Goal: Complete application form: Complete application form

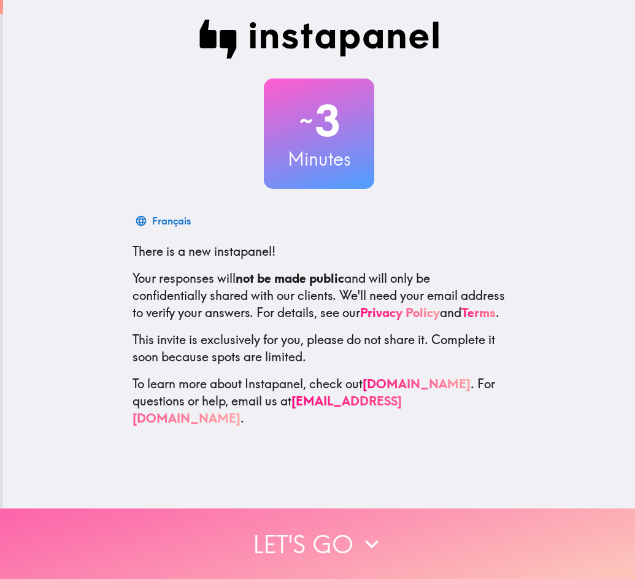
click at [317, 525] on button "Let's go" at bounding box center [317, 544] width 635 height 71
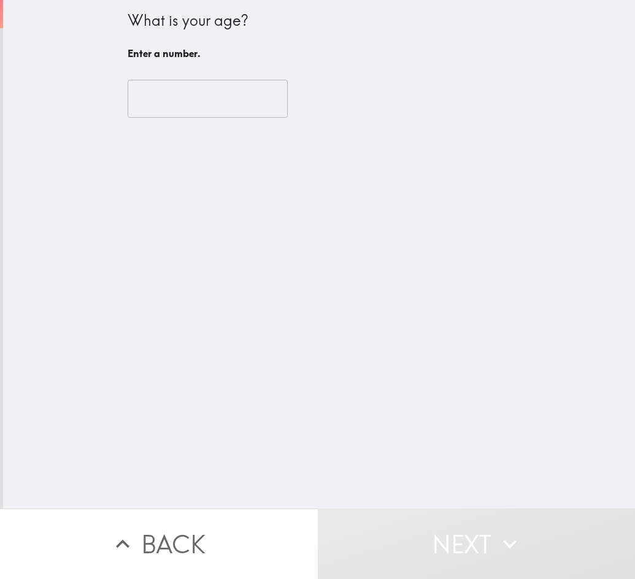
click at [166, 110] on input "number" at bounding box center [208, 99] width 160 height 38
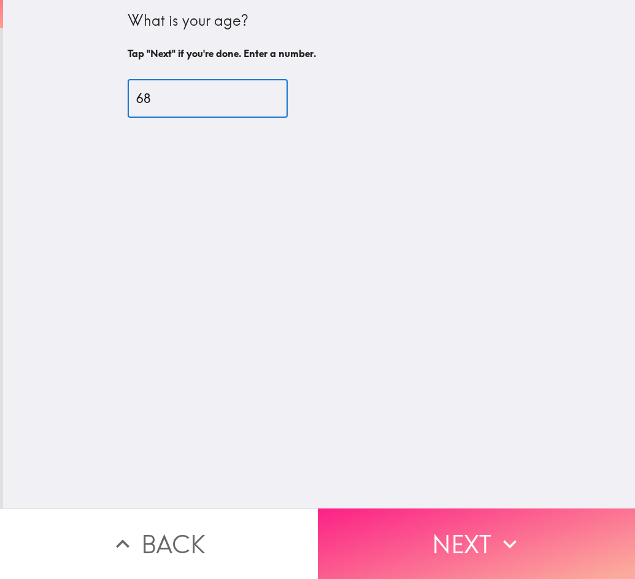
type input "68"
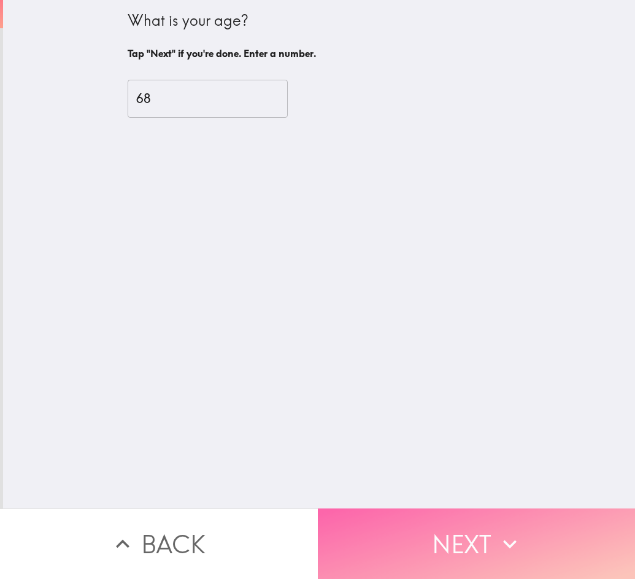
click at [361, 515] on button "Next" at bounding box center [477, 544] width 318 height 71
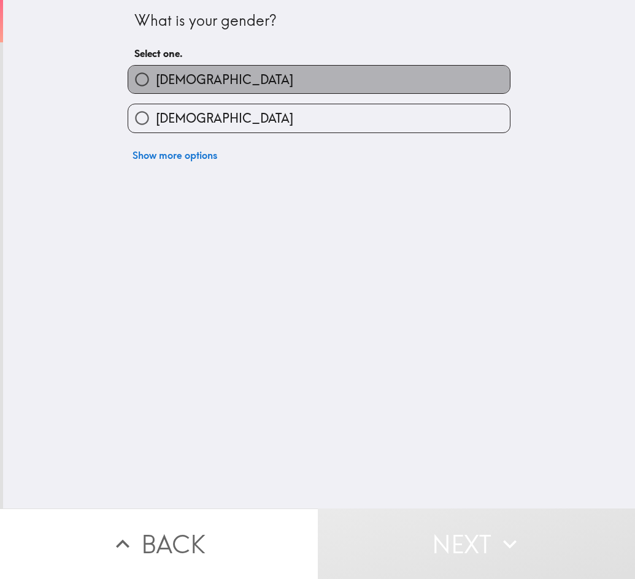
click at [256, 76] on label "[DEMOGRAPHIC_DATA]" at bounding box center [319, 80] width 382 height 28
click at [156, 76] on input "[DEMOGRAPHIC_DATA]" at bounding box center [142, 80] width 28 height 28
radio input "true"
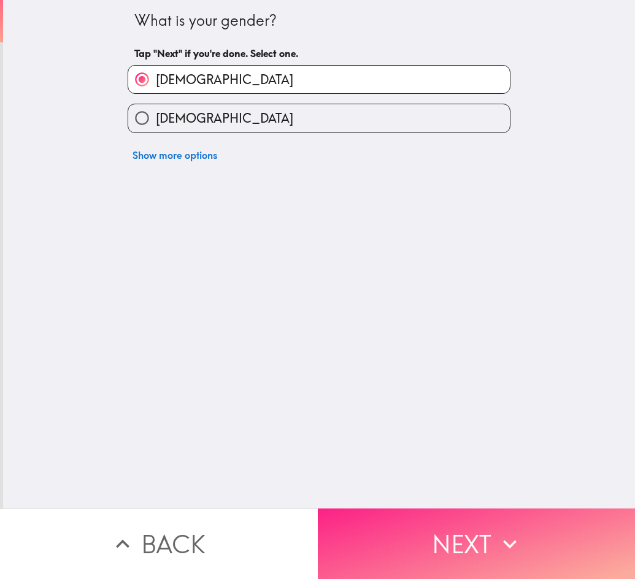
click at [402, 513] on button "Next" at bounding box center [477, 544] width 318 height 71
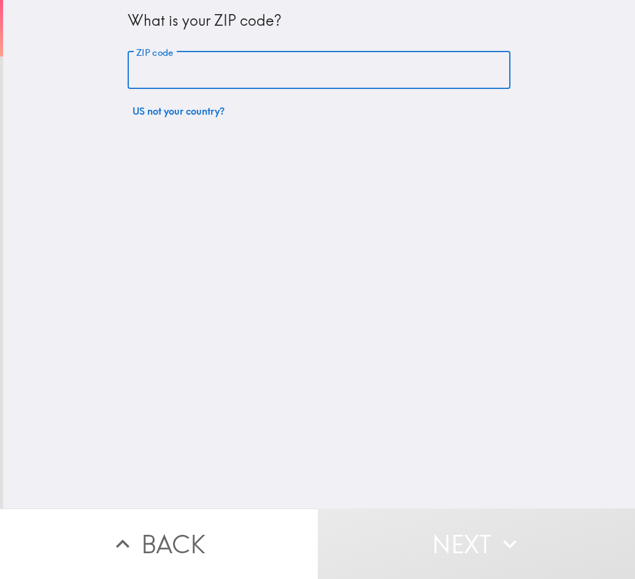
click at [236, 72] on input "ZIP code" at bounding box center [319, 71] width 383 height 38
type input "75503"
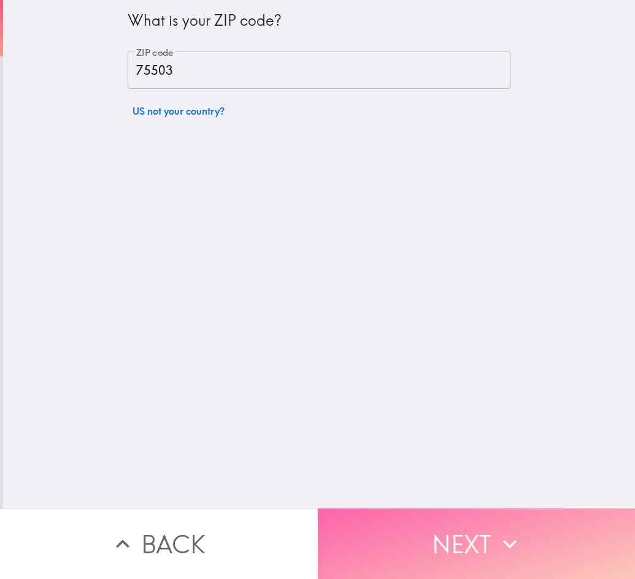
click at [421, 536] on button "Next" at bounding box center [477, 544] width 318 height 71
